Goal: Information Seeking & Learning: Compare options

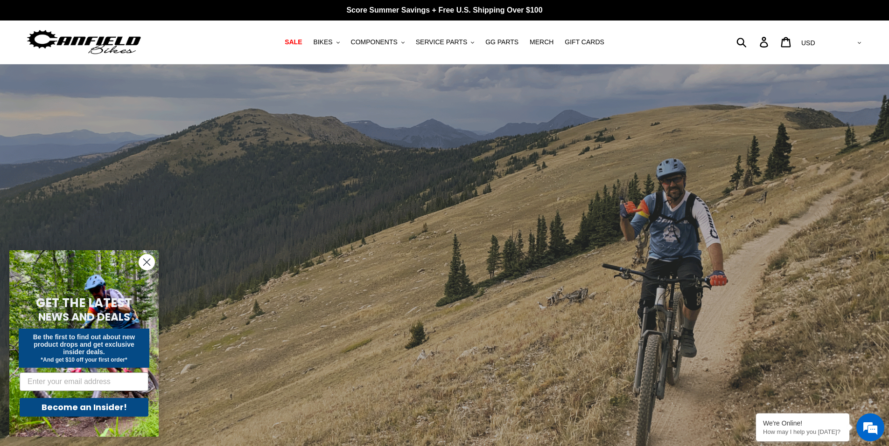
click at [147, 261] on icon "Close dialog" at bounding box center [147, 262] width 7 height 7
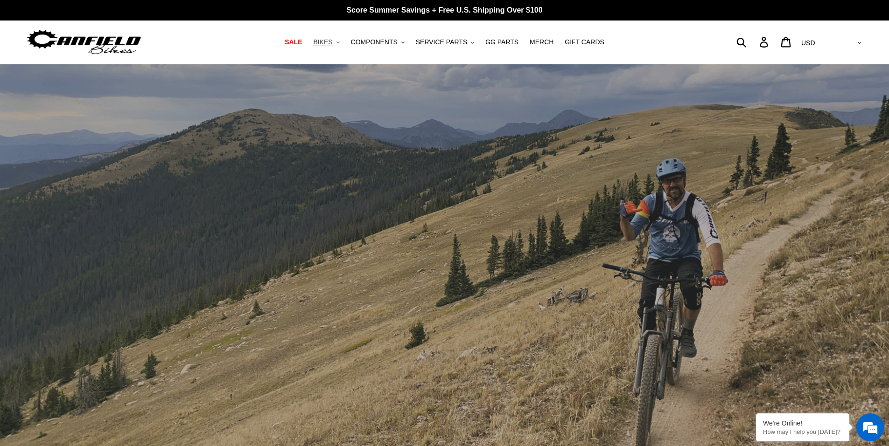
click at [332, 44] on span "BIKES" at bounding box center [322, 42] width 19 height 8
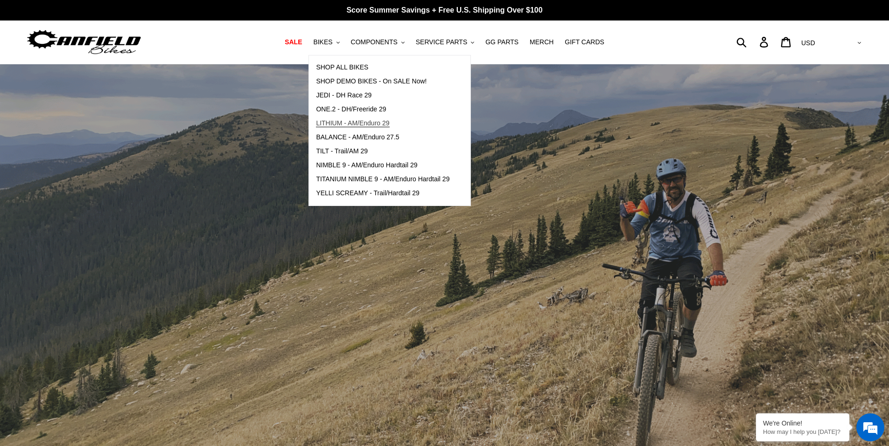
click at [373, 123] on span "LITHIUM - AM/Enduro 29" at bounding box center [352, 123] width 73 height 8
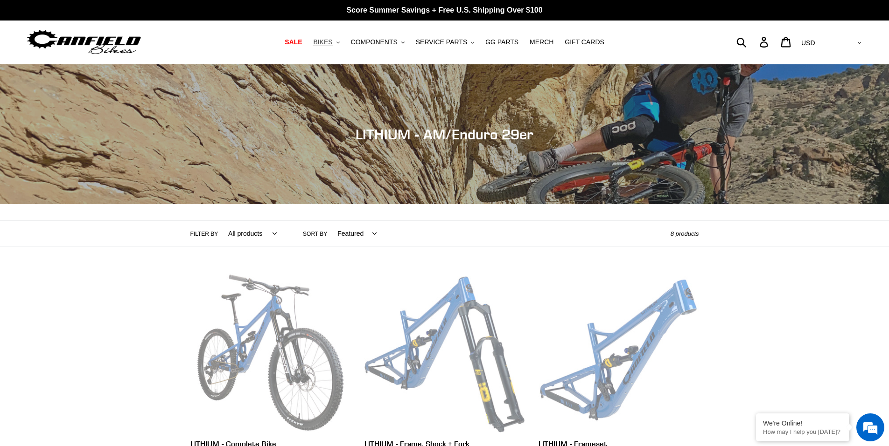
click at [332, 44] on span "BIKES" at bounding box center [322, 42] width 19 height 8
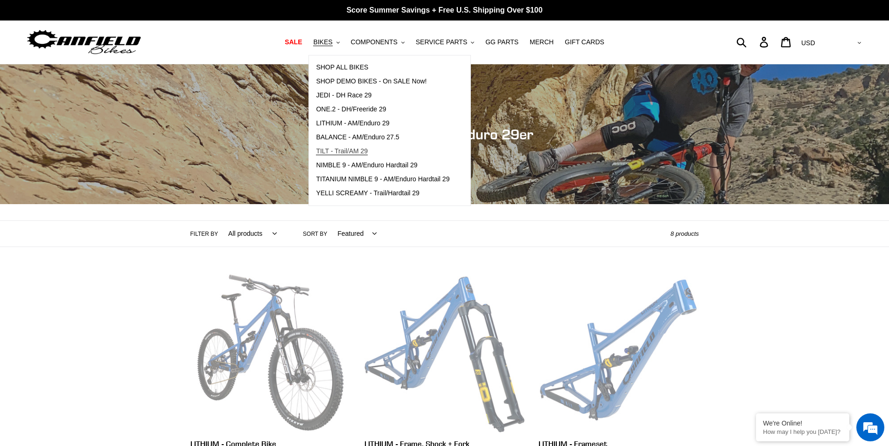
click at [347, 150] on span "TILT - Trail/AM 29" at bounding box center [342, 151] width 52 height 8
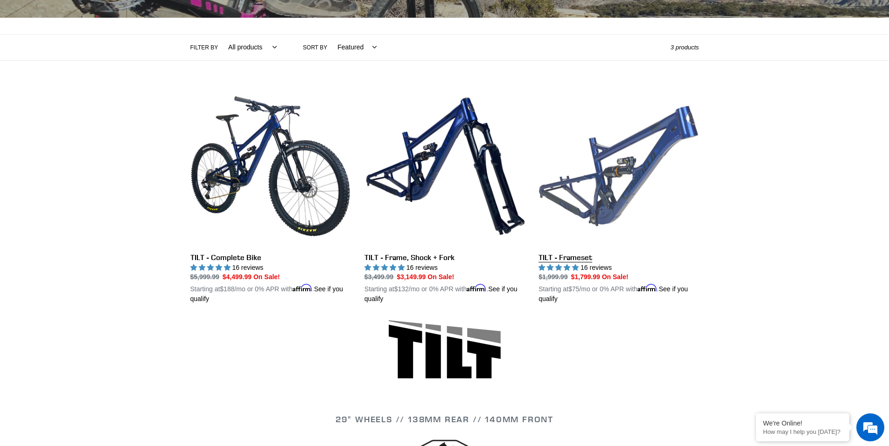
click at [560, 257] on link "TILT - Frameset" at bounding box center [618, 195] width 160 height 218
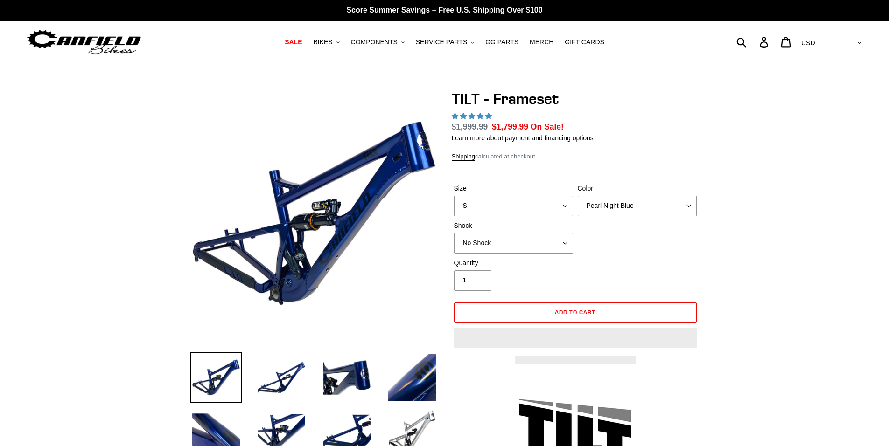
select select "highest-rating"
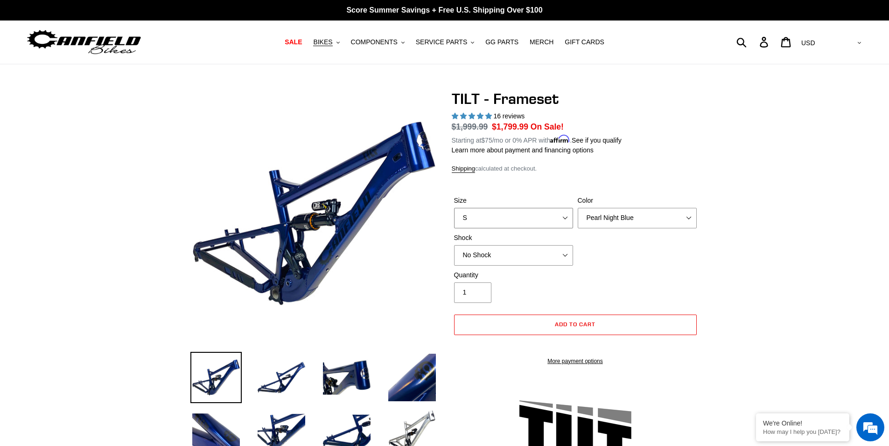
click at [562, 215] on select "S M L XL" at bounding box center [513, 218] width 119 height 21
select select "XL"
click at [454, 208] on select "S M L XL" at bounding box center [513, 218] width 119 height 21
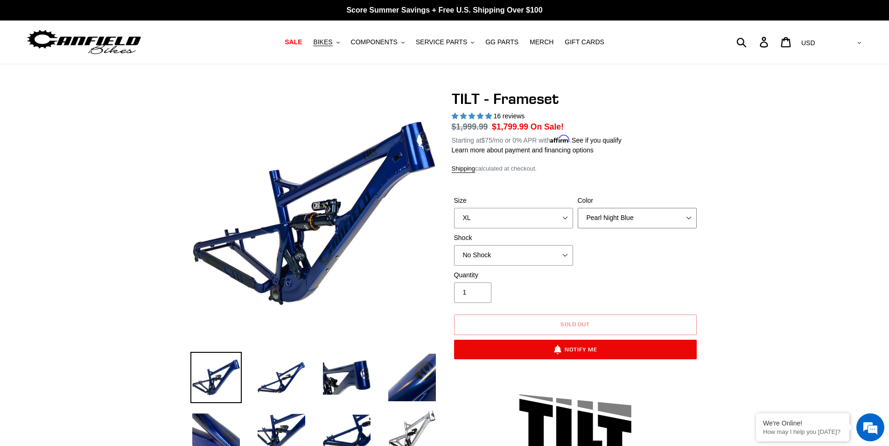
click at [682, 219] on select "Pearl Night Blue Stealth Silver" at bounding box center [636, 218] width 119 height 21
click at [577, 208] on select "Pearl Night Blue Stealth Silver" at bounding box center [636, 218] width 119 height 21
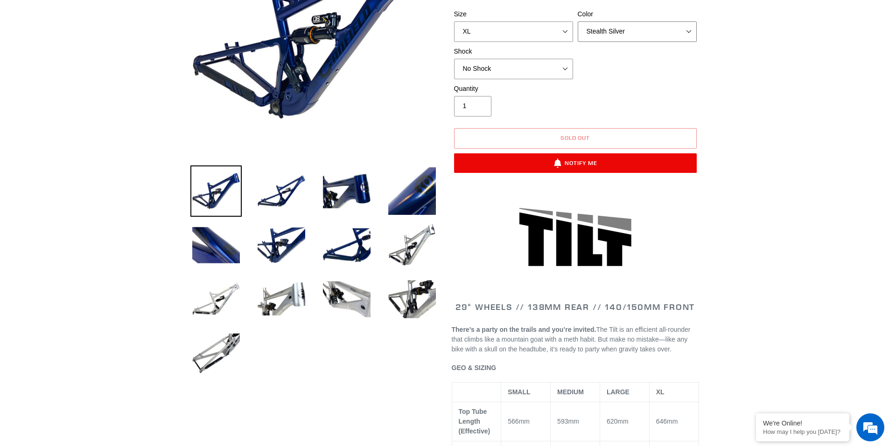
scroll to position [140, 0]
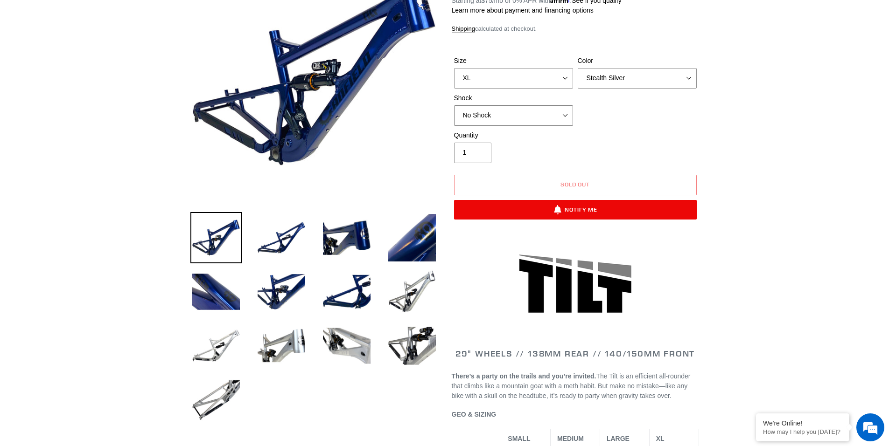
click at [561, 115] on select "No Shock Cane Creek DB Kitsuma Air RockShox Deluxe Ultimate Fox FLOAT X EXT Sto…" at bounding box center [513, 115] width 119 height 21
click at [631, 128] on div "Size S M L XL Color Pearl Night Blue Stealth Silver Shock No Shock Cane Creek D…" at bounding box center [574, 93] width 247 height 75
click at [687, 75] on select "Pearl Night Blue Stealth Silver" at bounding box center [636, 78] width 119 height 21
select select "Pearl Night Blue"
click at [577, 68] on select "Pearl Night Blue Stealth Silver" at bounding box center [636, 78] width 119 height 21
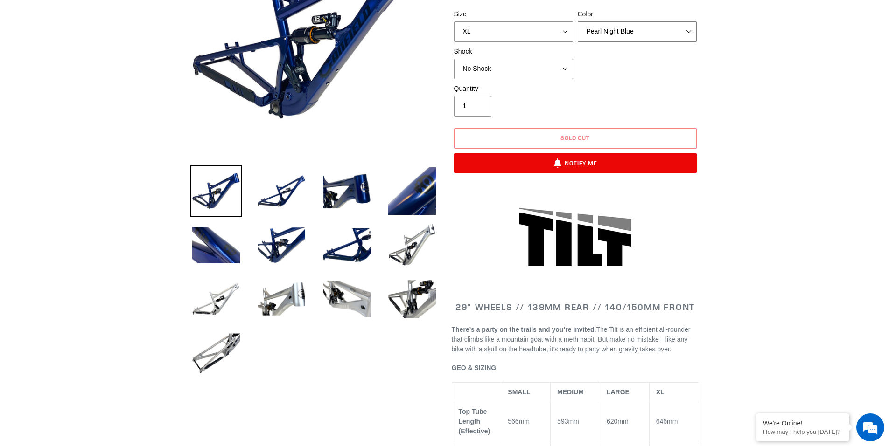
scroll to position [93, 0]
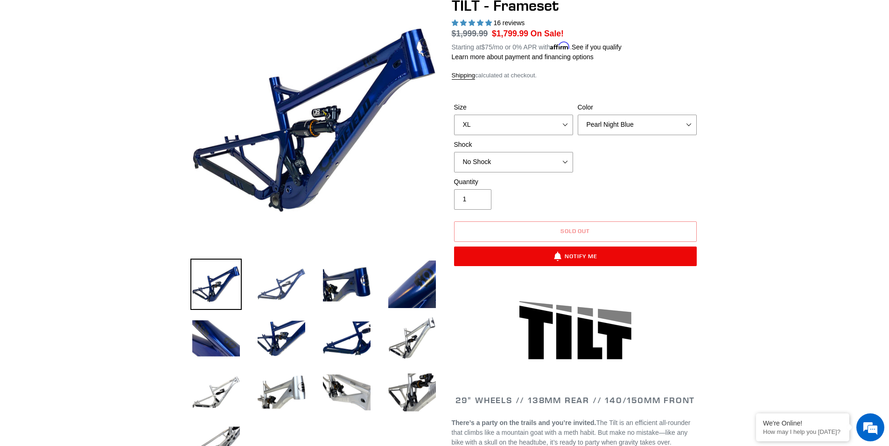
click at [285, 287] on img at bounding box center [281, 284] width 51 height 51
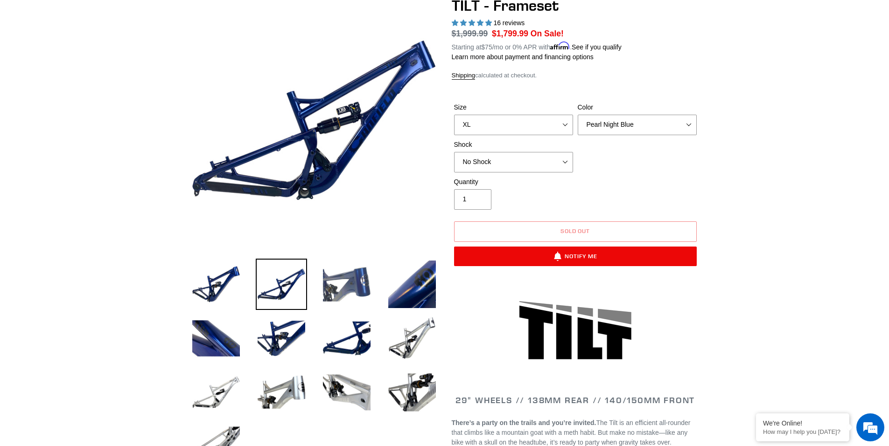
click at [353, 278] on img at bounding box center [346, 284] width 51 height 51
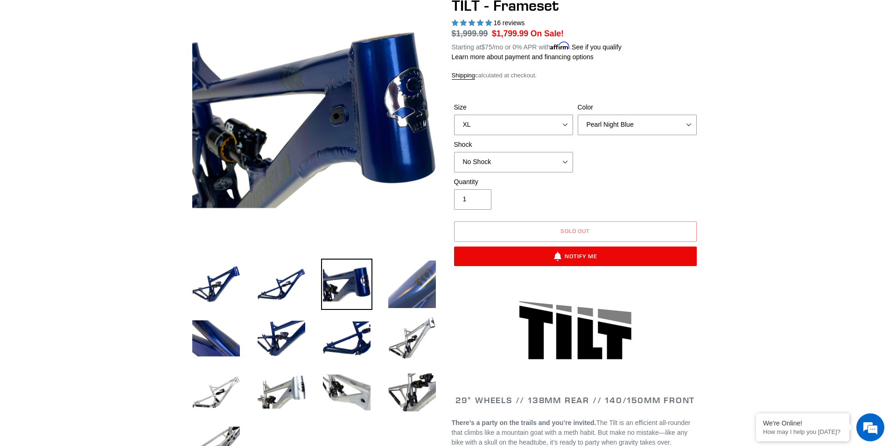
click at [408, 276] on img at bounding box center [411, 284] width 51 height 51
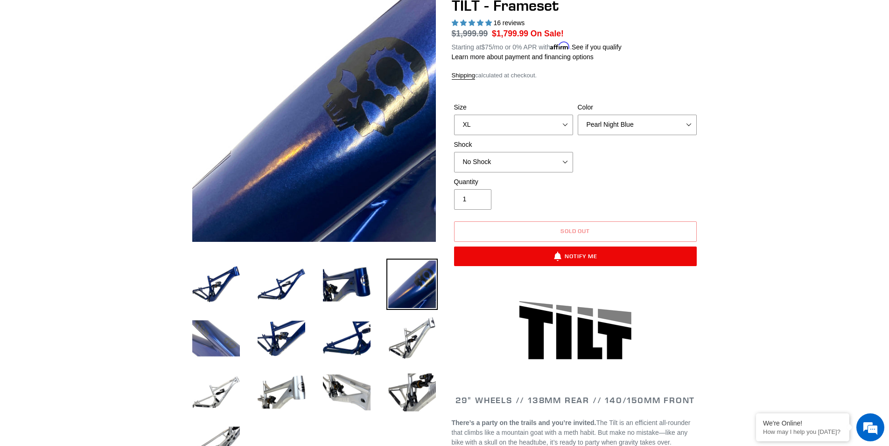
click at [212, 330] on img at bounding box center [215, 338] width 51 height 51
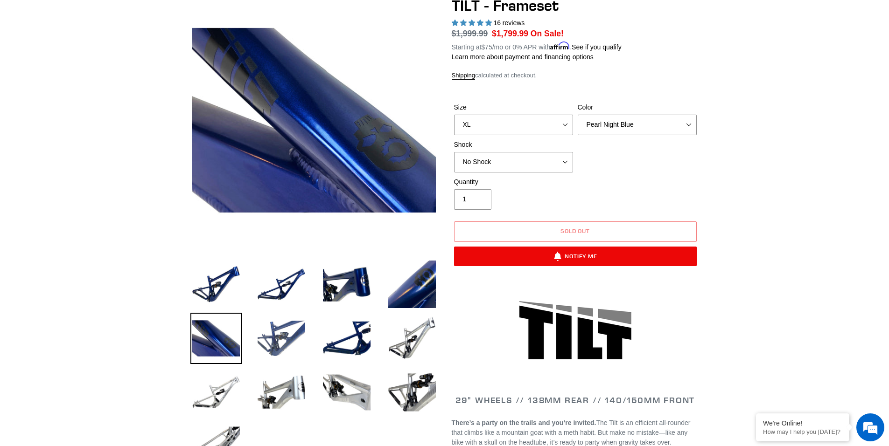
click at [270, 330] on img at bounding box center [281, 338] width 51 height 51
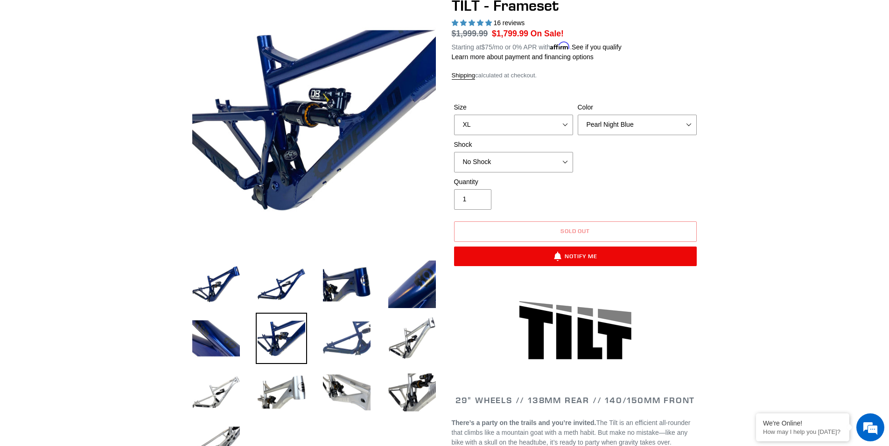
click at [338, 333] on img at bounding box center [346, 338] width 51 height 51
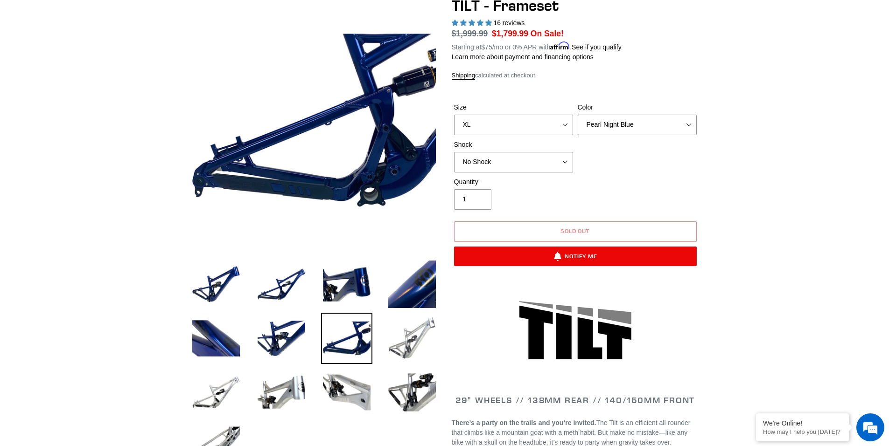
click at [418, 337] on img at bounding box center [411, 338] width 51 height 51
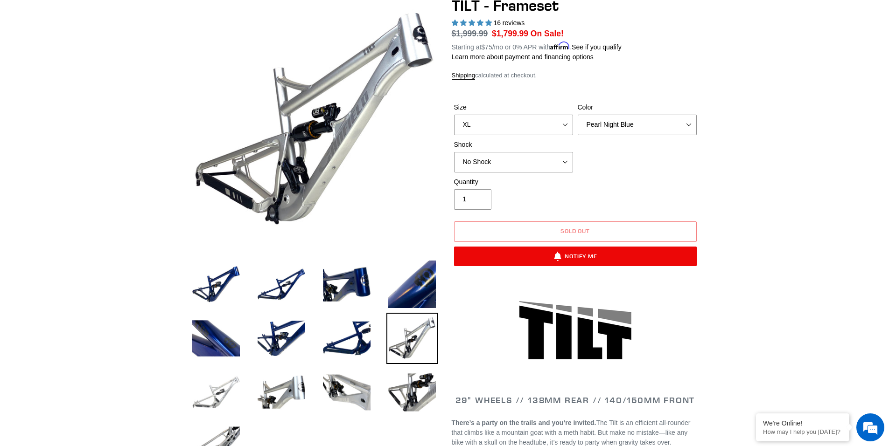
click at [225, 388] on img at bounding box center [215, 392] width 51 height 51
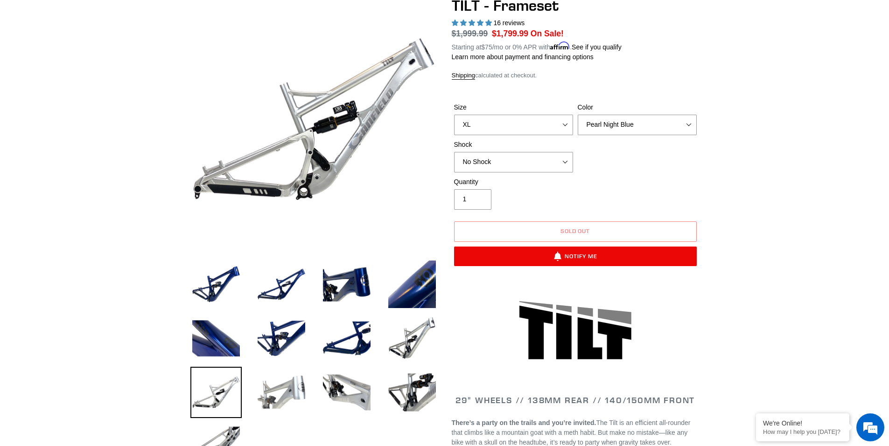
click at [282, 389] on img at bounding box center [281, 392] width 51 height 51
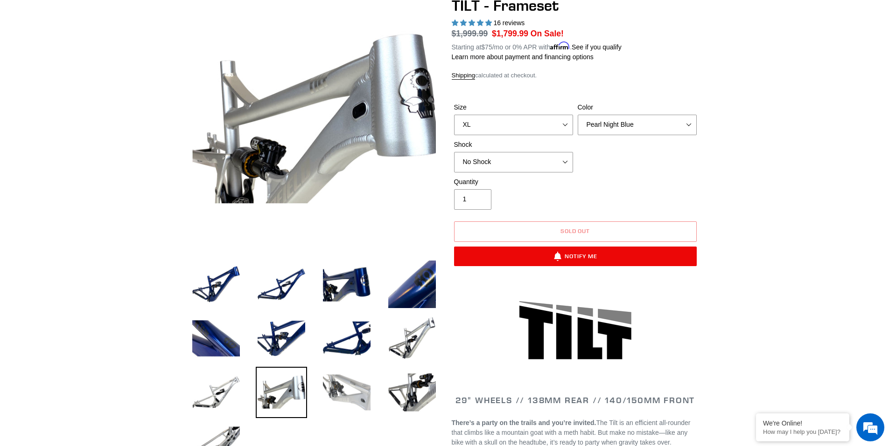
click at [346, 385] on img at bounding box center [346, 392] width 51 height 51
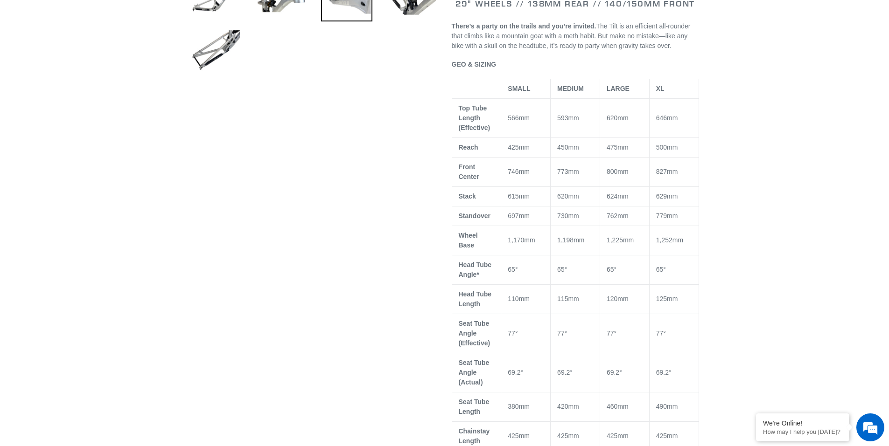
scroll to position [466, 0]
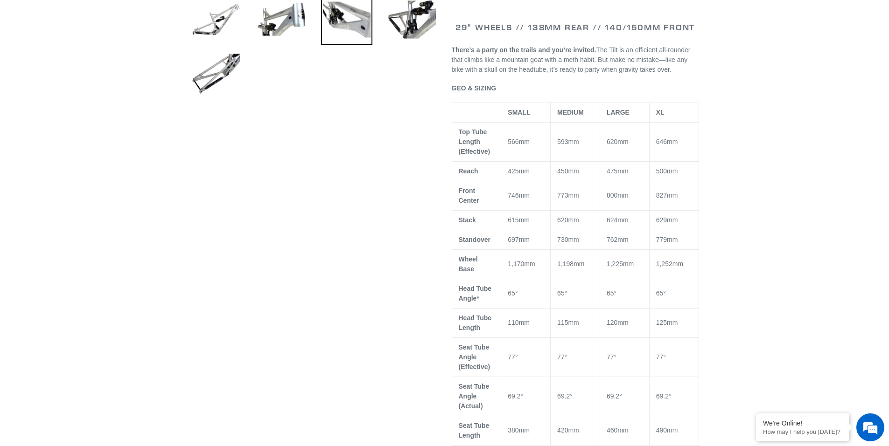
click at [726, 181] on div at bounding box center [444, 335] width 889 height 1422
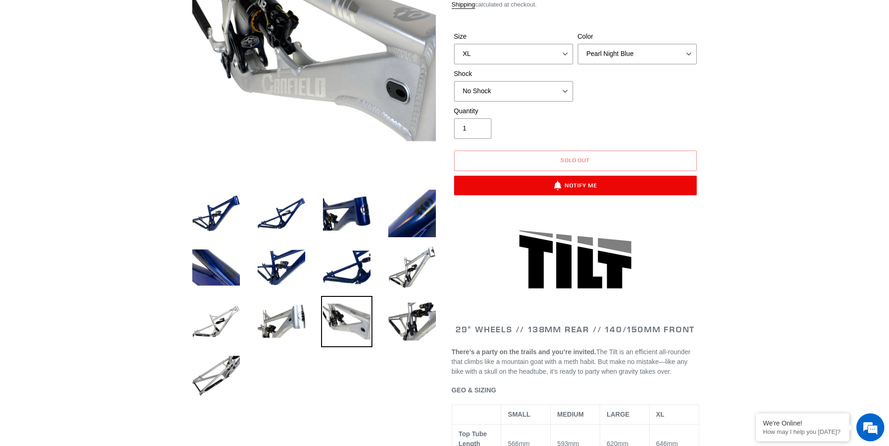
scroll to position [47, 0]
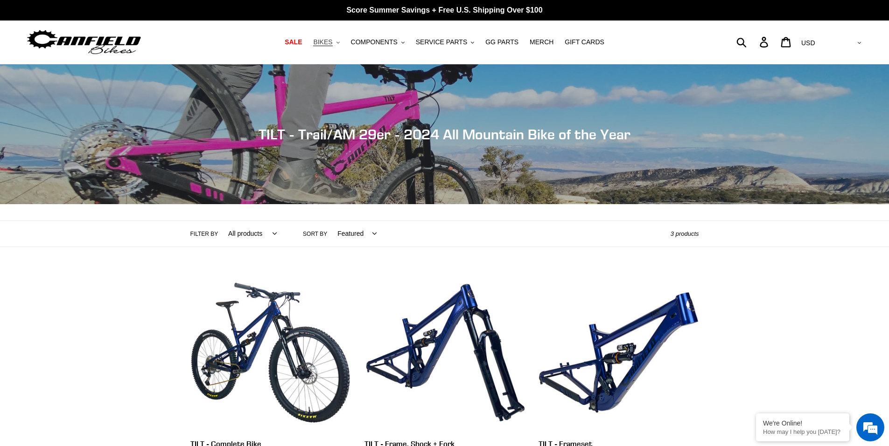
click at [332, 42] on span "BIKES" at bounding box center [322, 42] width 19 height 8
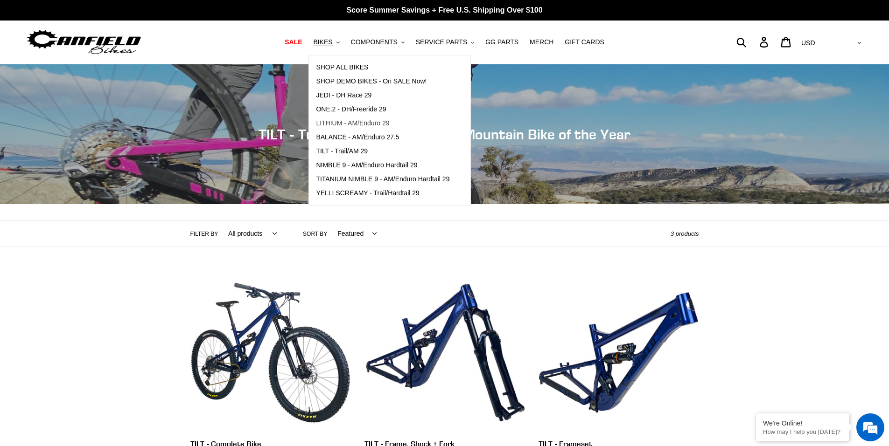
click at [353, 125] on span "LITHIUM - AM/Enduro 29" at bounding box center [352, 123] width 73 height 8
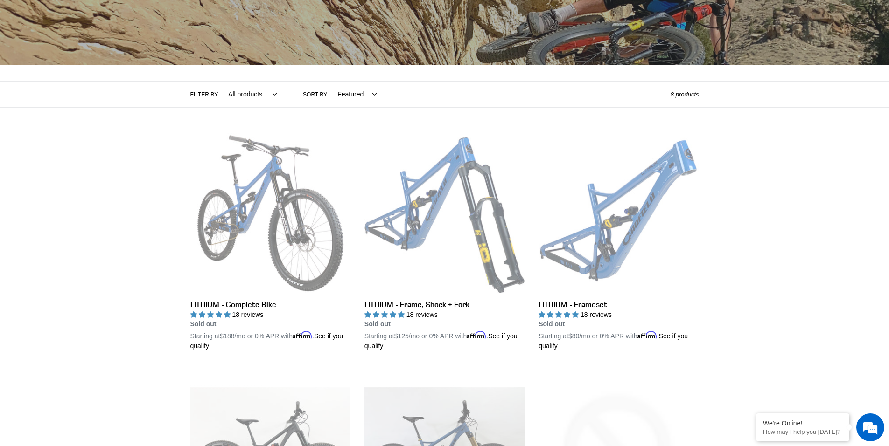
scroll to position [140, 0]
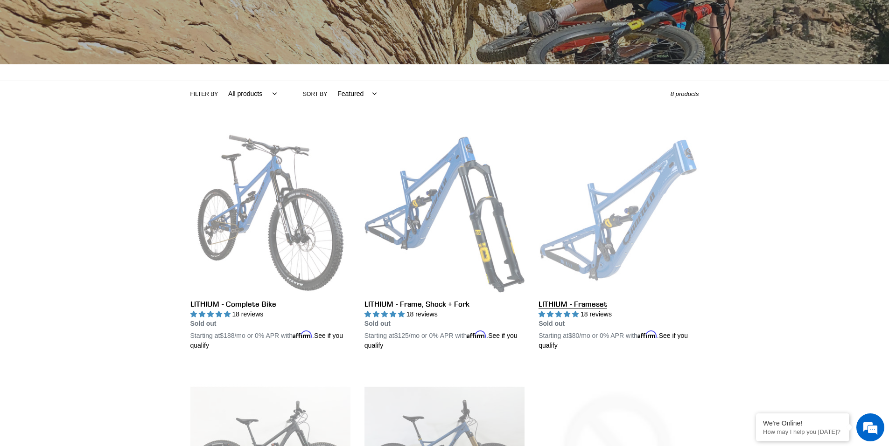
click at [623, 239] on link "LITHIUM - Frameset" at bounding box center [618, 242] width 160 height 218
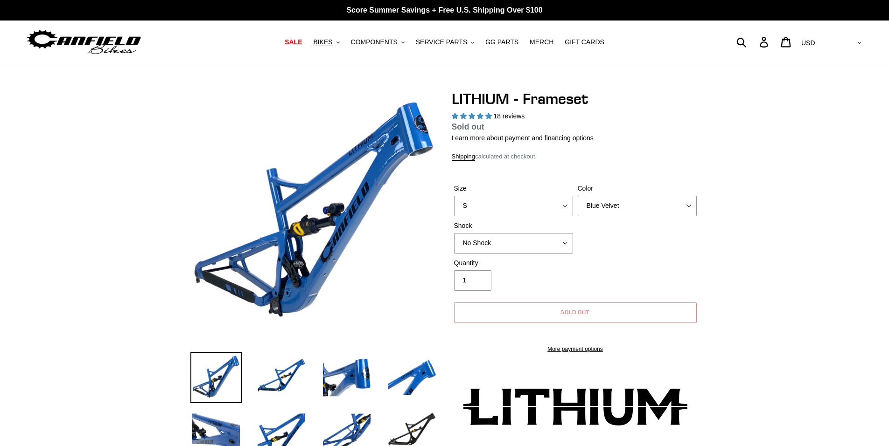
select select "highest-rating"
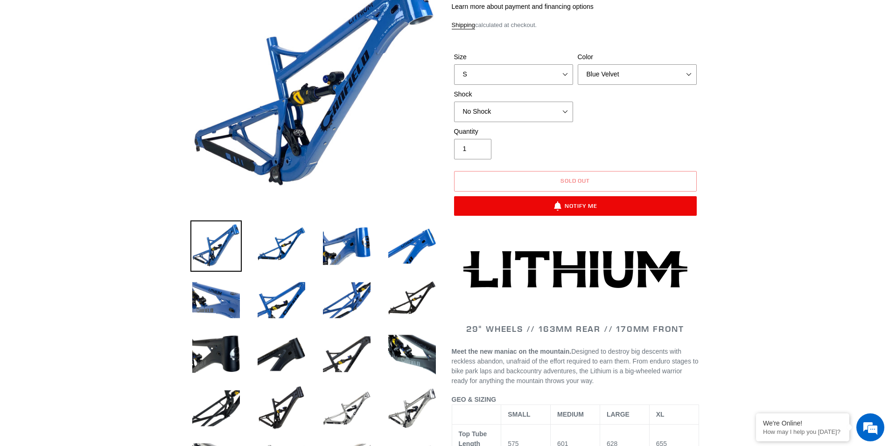
scroll to position [140, 0]
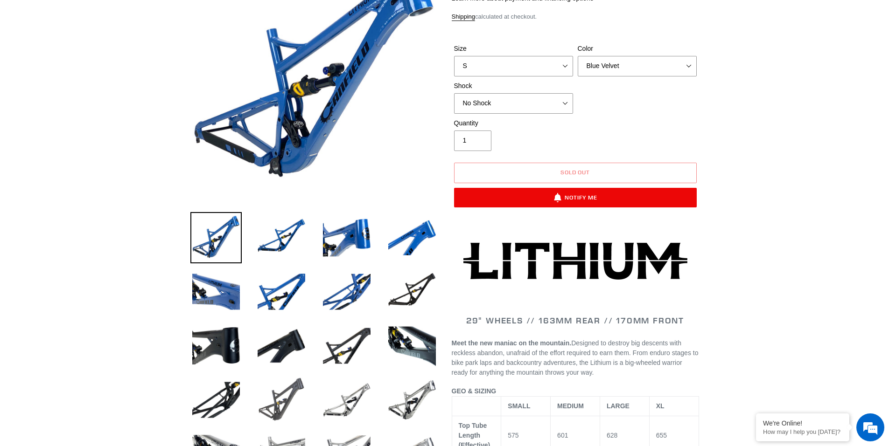
click at [297, 385] on img at bounding box center [281, 400] width 51 height 51
select select "Stealth Black"
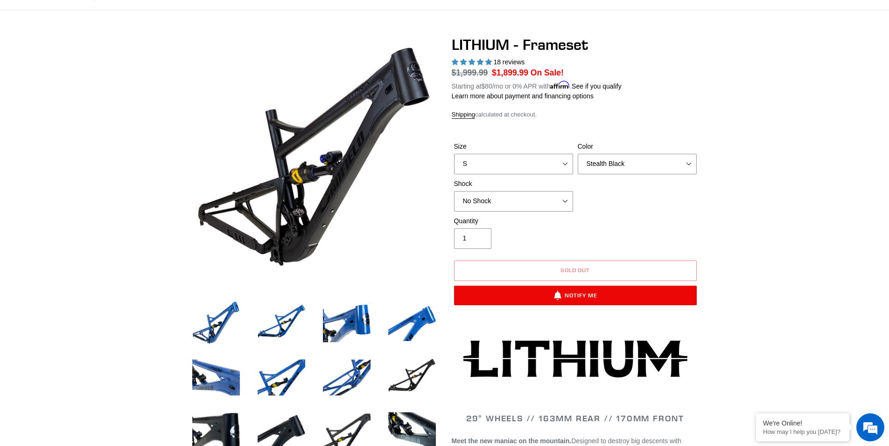
scroll to position [47, 0]
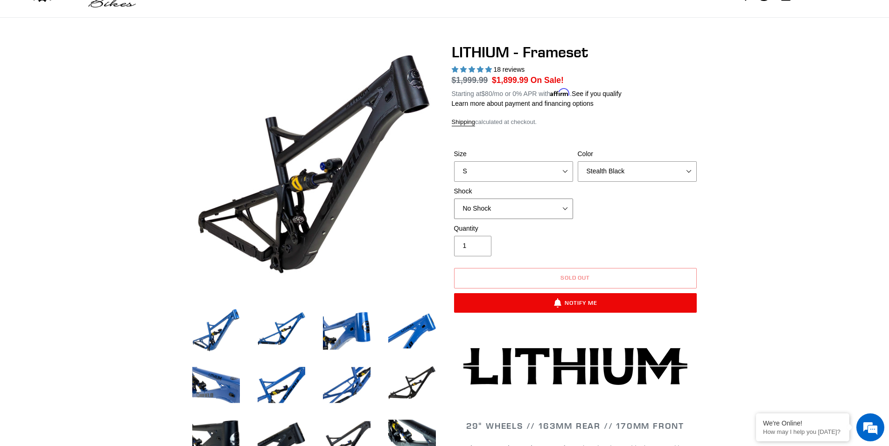
click at [563, 207] on select "No Shock Öhlins TTX2 Air Cane Creek DB Kitsuma Air Fox FLOAT X2 Factory Cane Cr…" at bounding box center [513, 209] width 119 height 21
click at [454, 199] on select "No Shock Öhlins TTX2 Air Cane Creek DB Kitsuma Air Fox FLOAT X2 Factory Cane Cr…" at bounding box center [513, 209] width 119 height 21
click at [564, 208] on select "No Shock Öhlins TTX2 Air Cane Creek DB Kitsuma Air Fox FLOAT X2 Factory Cane Cr…" at bounding box center [513, 209] width 119 height 21
select select "No Shock"
click at [454, 199] on select "No Shock Öhlins TTX2 Air Cane Creek DB Kitsuma Air Fox FLOAT X2 Factory Cane Cr…" at bounding box center [513, 209] width 119 height 21
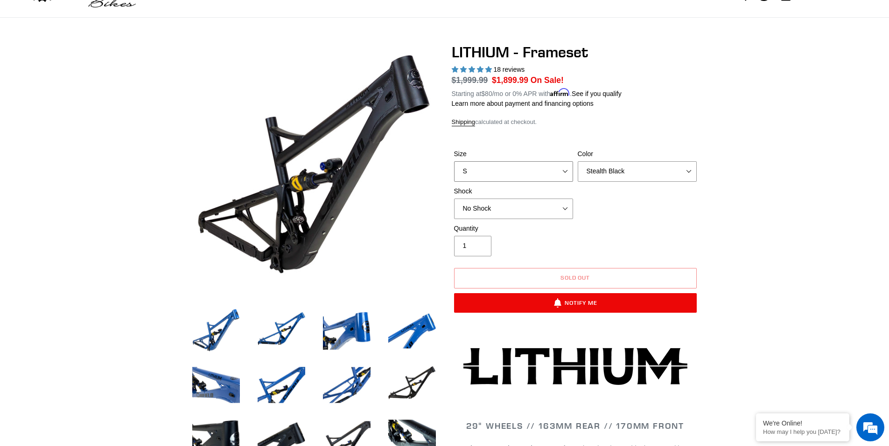
click at [567, 169] on select "S M L XL" at bounding box center [513, 171] width 119 height 21
select select "XL"
click at [454, 161] on select "S M L XL" at bounding box center [513, 171] width 119 height 21
click at [627, 224] on div "Quantity 1" at bounding box center [574, 242] width 247 height 37
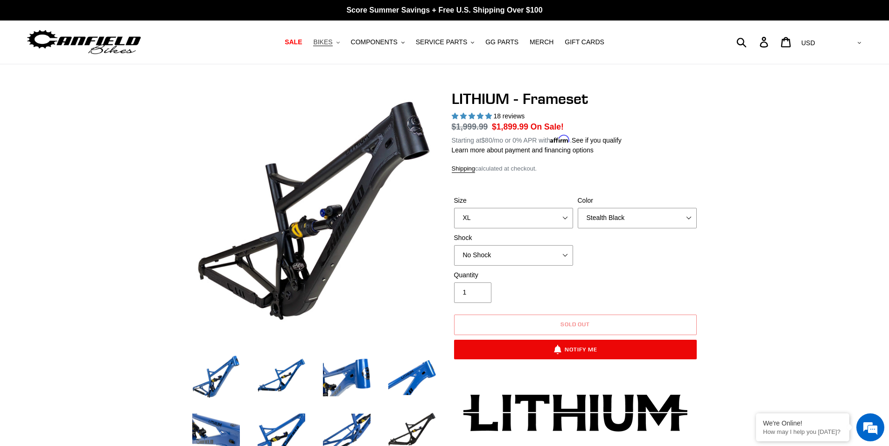
click at [340, 41] on icon ".cls-1{fill:#231f20}" at bounding box center [337, 42] width 3 height 3
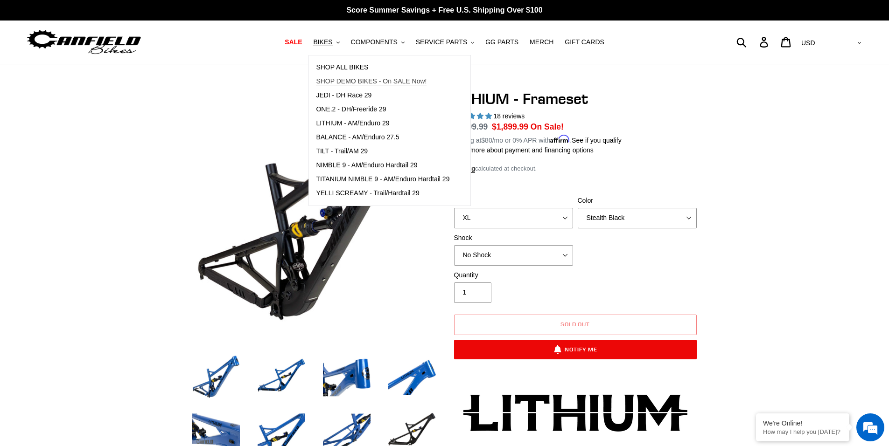
click at [396, 83] on span "SHOP DEMO BIKES - On SALE Now!" at bounding box center [371, 81] width 111 height 8
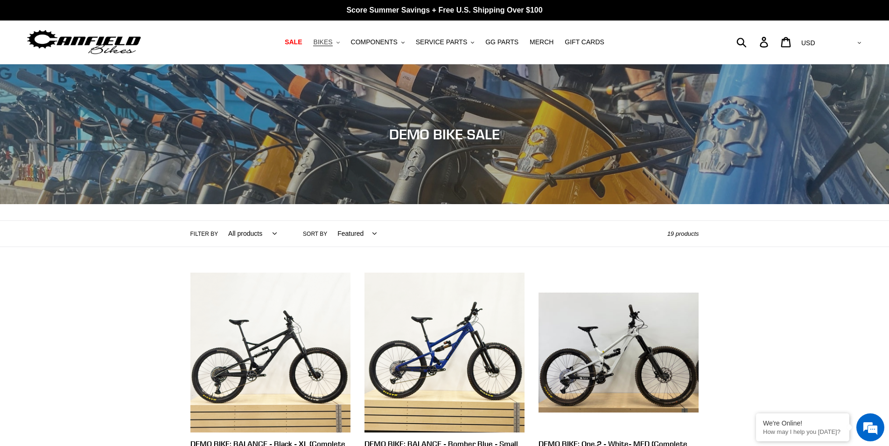
click at [344, 42] on button "BIKES .cls-1{fill:#231f20}" at bounding box center [325, 42] width 35 height 13
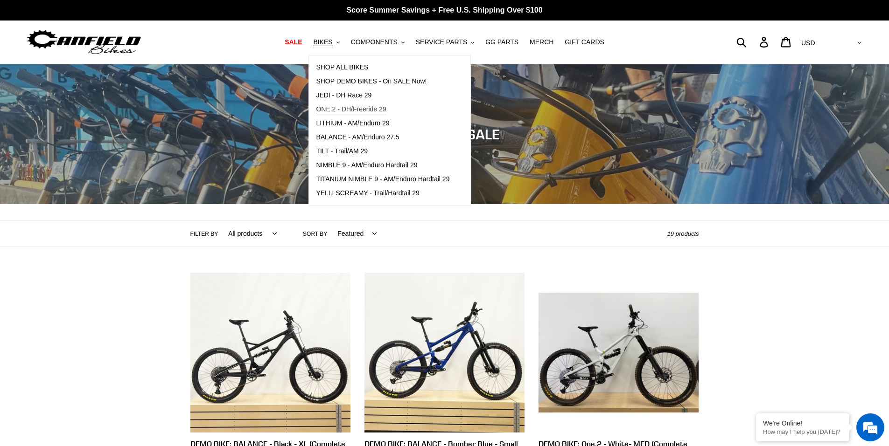
click at [337, 111] on span "ONE.2 - DH/Freeride 29" at bounding box center [351, 109] width 70 height 8
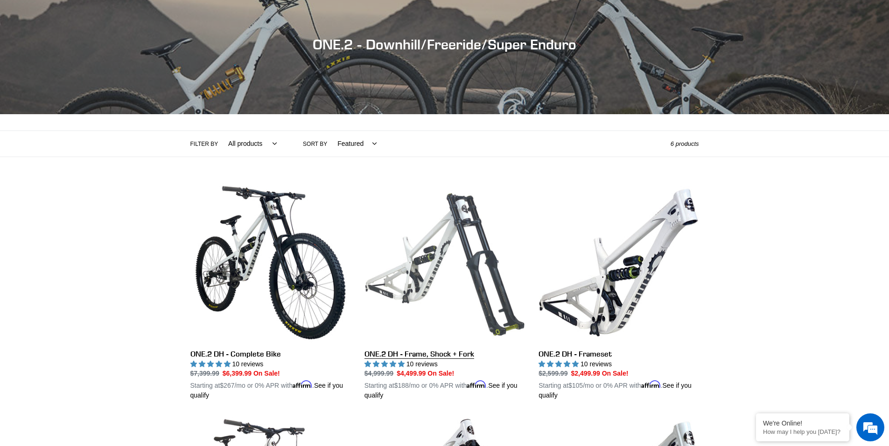
scroll to position [93, 0]
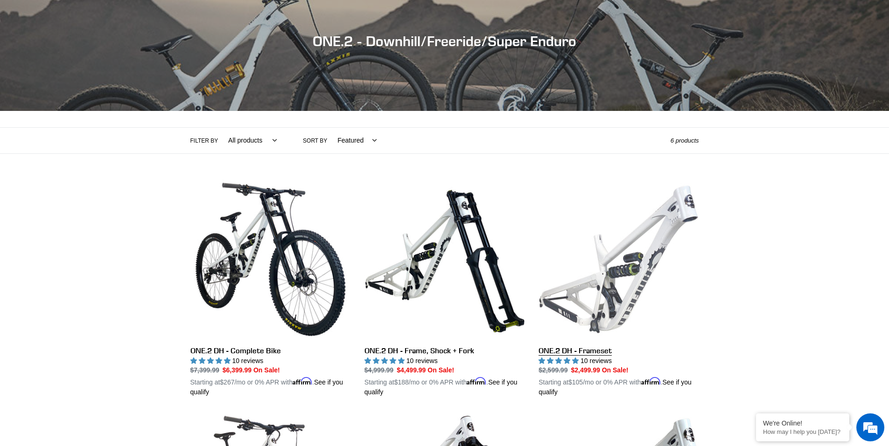
click at [605, 351] on link "ONE.2 DH - Frameset" at bounding box center [618, 289] width 160 height 218
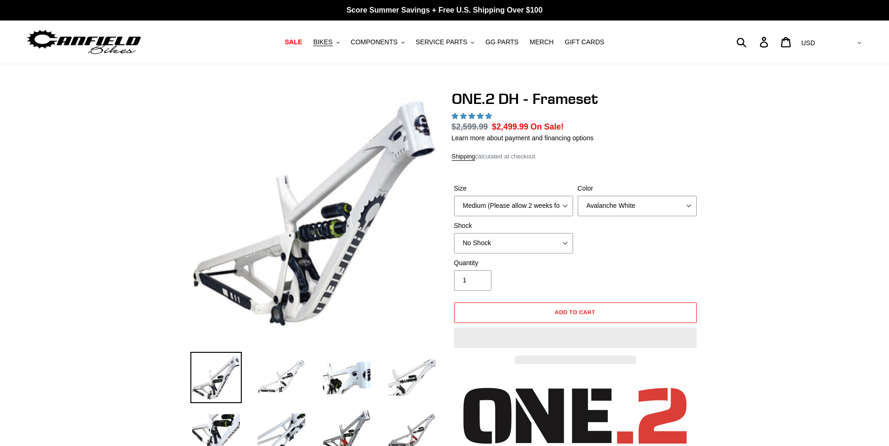
select select "highest-rating"
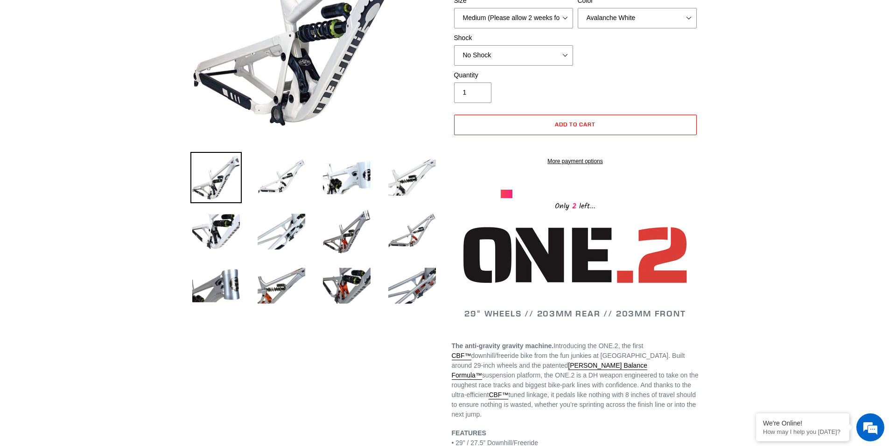
scroll to position [140, 0]
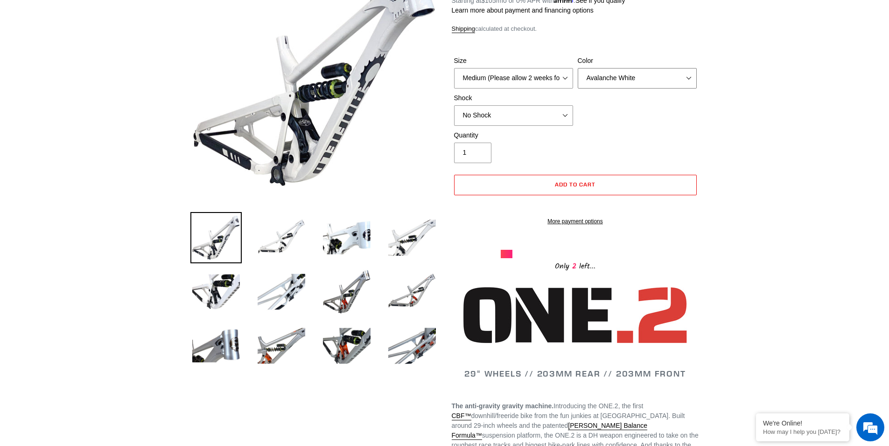
click at [685, 80] on select "Avalanche White Bentonite Grey" at bounding box center [636, 78] width 119 height 21
select select "Bentonite Grey"
click at [577, 68] on select "Avalanche White Bentonite Grey" at bounding box center [636, 78] width 119 height 21
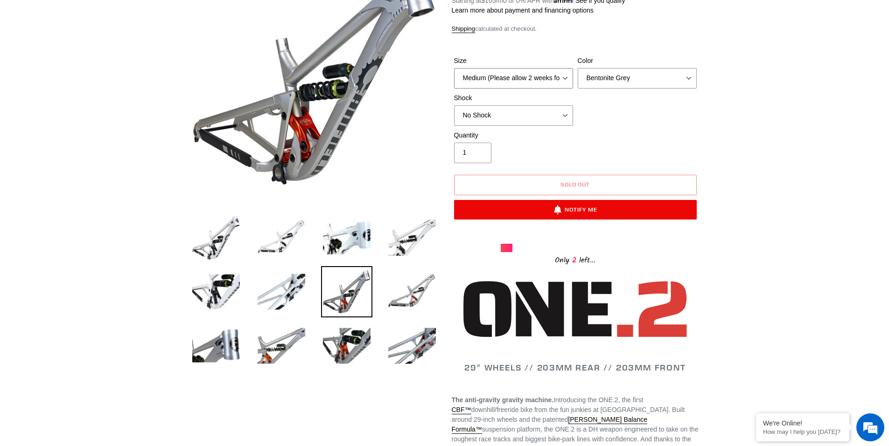
click at [569, 76] on select "Medium (Please allow 2 weeks for delivery) Large (Sold Out)" at bounding box center [513, 78] width 119 height 21
select select "Large (Sold Out)"
click at [454, 68] on select "Medium (Please allow 2 weeks for delivery) Large (Sold Out)" at bounding box center [513, 78] width 119 height 21
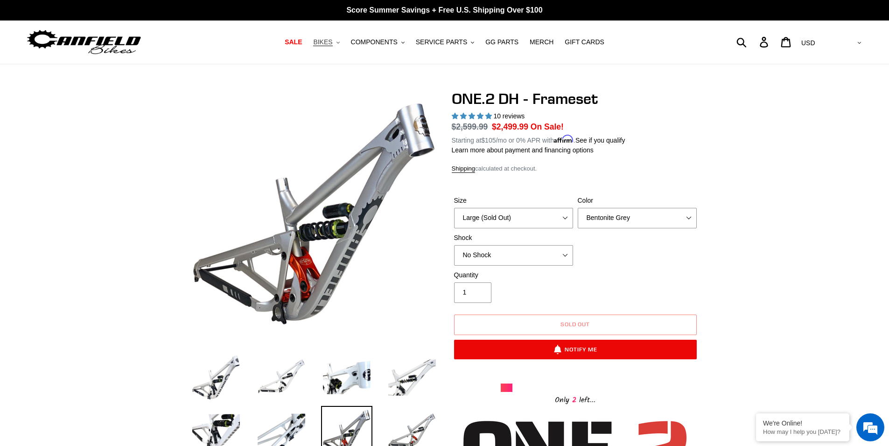
click at [340, 42] on icon ".cls-1{fill:#231f20}" at bounding box center [337, 42] width 3 height 3
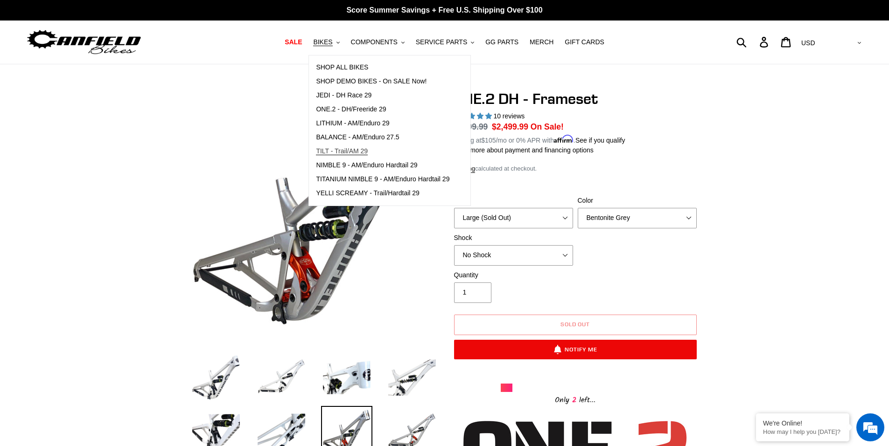
click at [358, 151] on span "TILT - Trail/AM 29" at bounding box center [342, 151] width 52 height 8
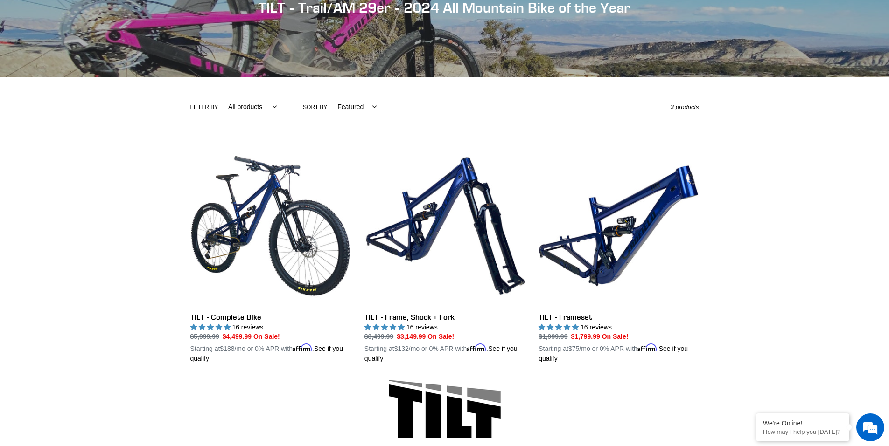
scroll to position [140, 0]
